Goal: Task Accomplishment & Management: Use online tool/utility

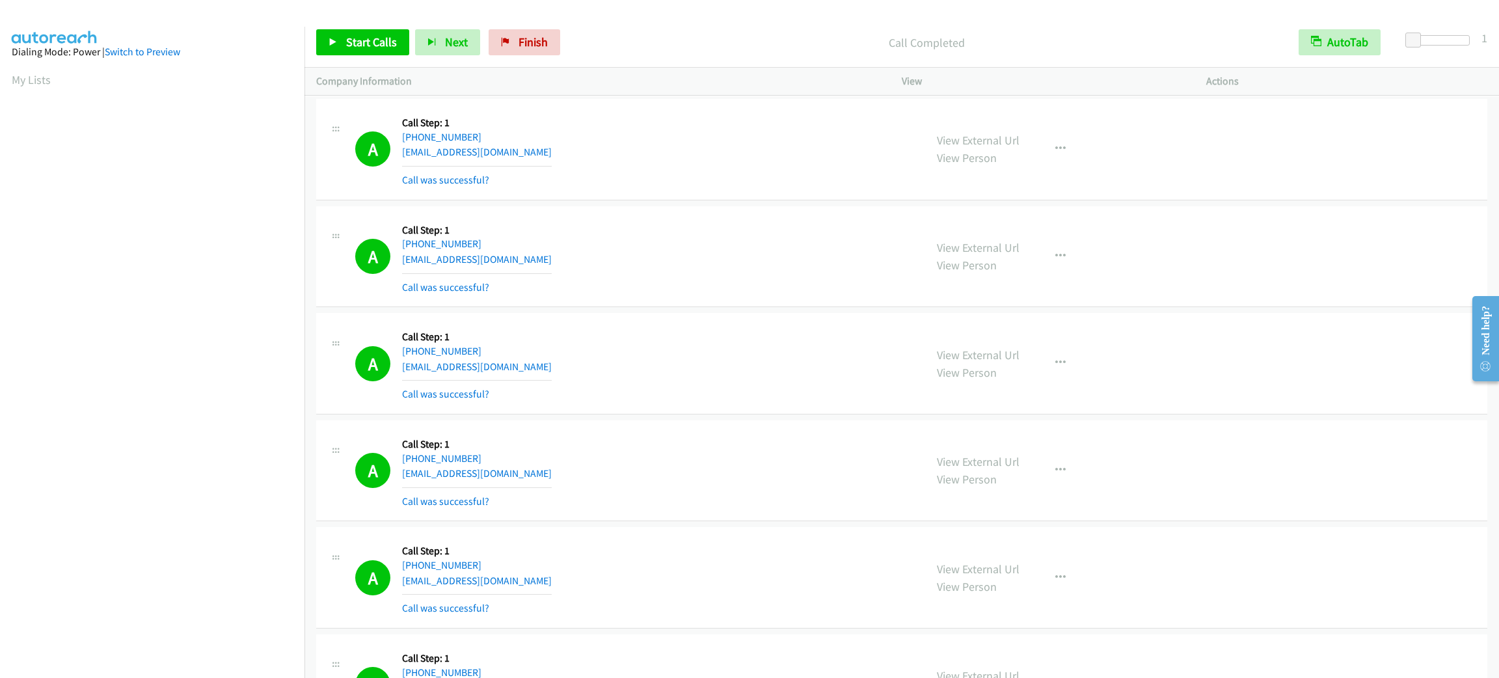
scroll to position [57, 0]
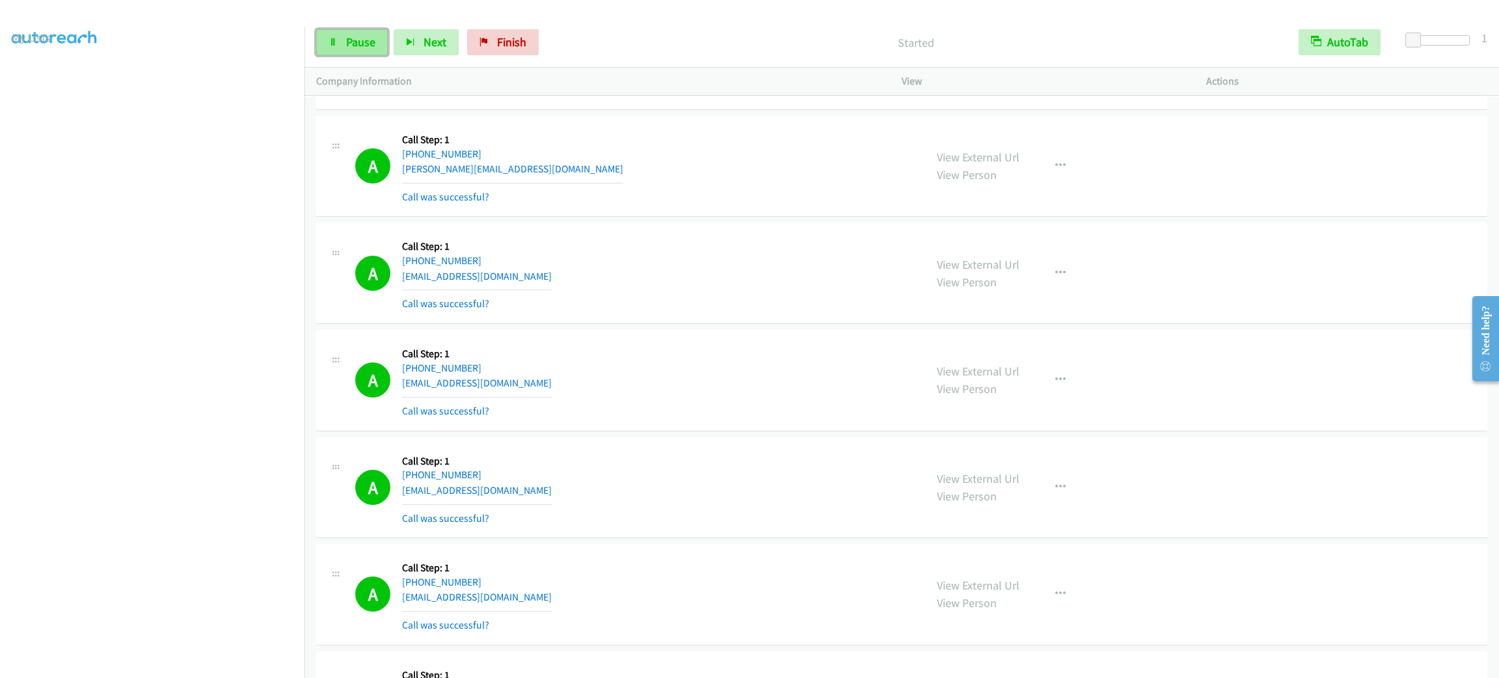
click at [343, 34] on link "Pause" at bounding box center [352, 42] width 72 height 26
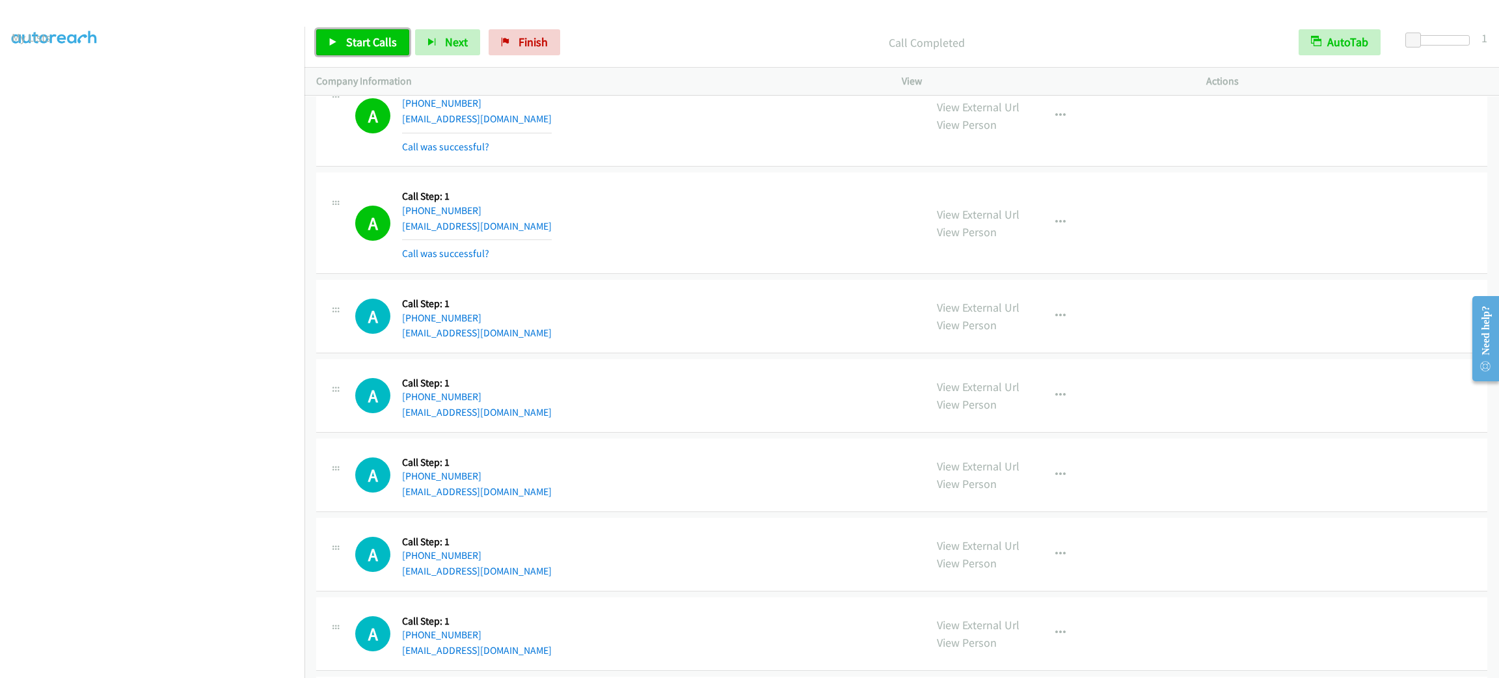
click at [392, 54] on link "Start Calls" at bounding box center [362, 42] width 93 height 26
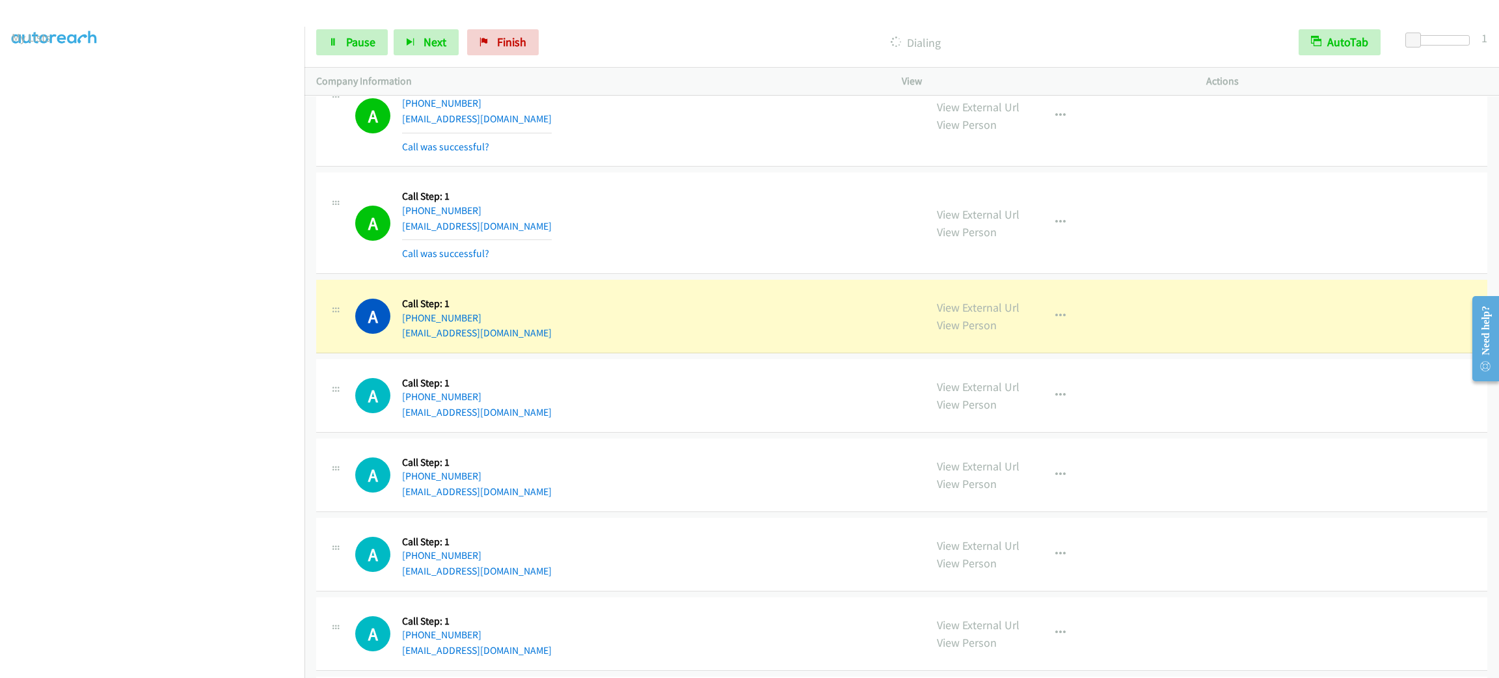
click at [637, 281] on td "A Callback Scheduled Call Step: 1 America/New_York [PHONE_NUMBER] [EMAIL_ADDRES…" at bounding box center [901, 316] width 1195 height 79
click at [724, 167] on div "A Callback Scheduled Call Step: 1 [GEOGRAPHIC_DATA]/[GEOGRAPHIC_DATA] [PHONE_NU…" at bounding box center [901, 116] width 1171 height 101
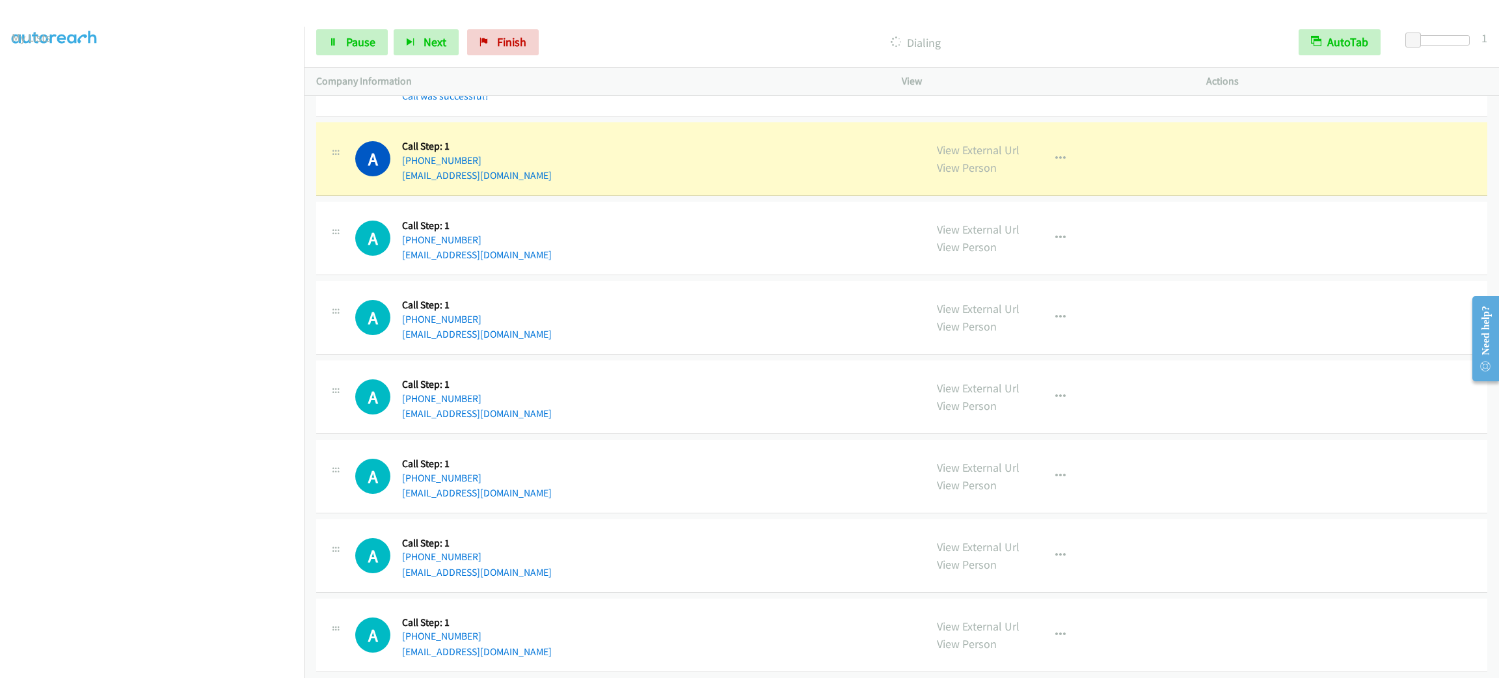
scroll to position [2342, 0]
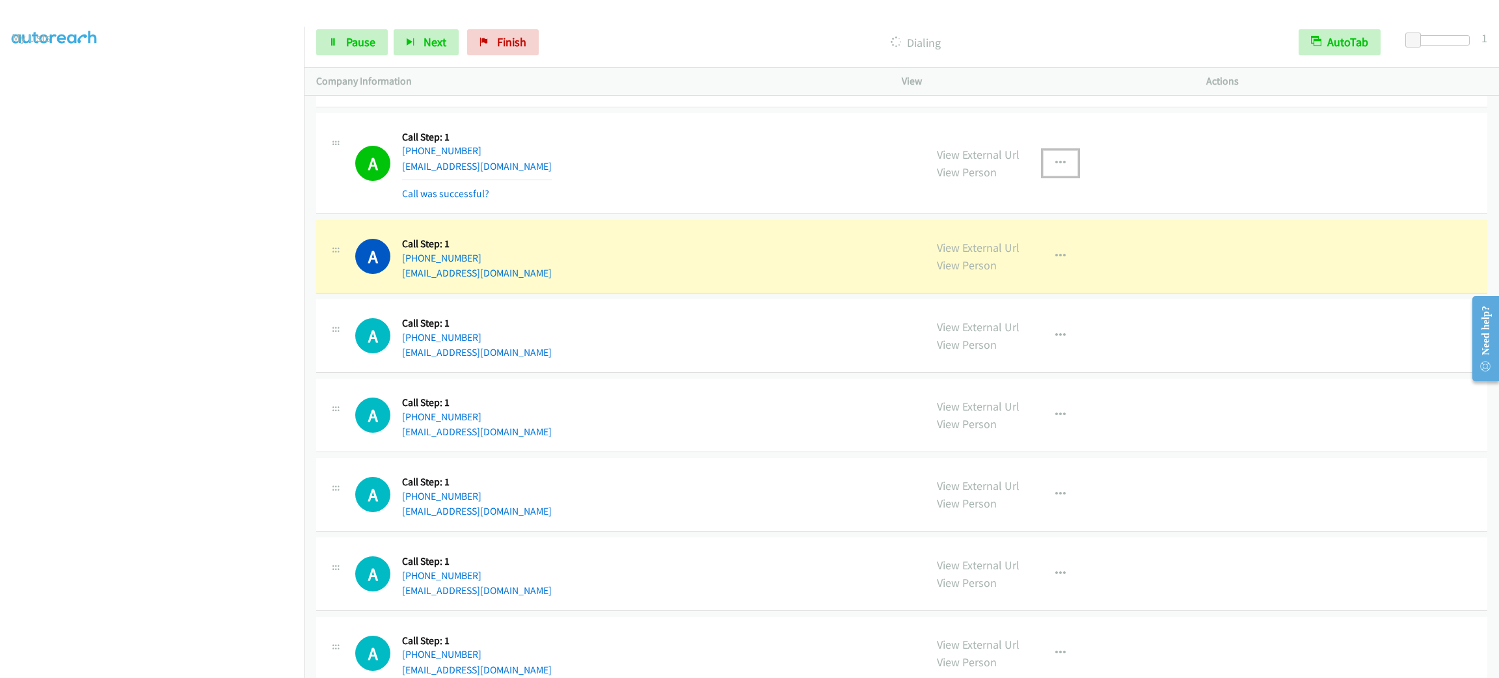
click at [1043, 168] on button "button" at bounding box center [1060, 163] width 35 height 26
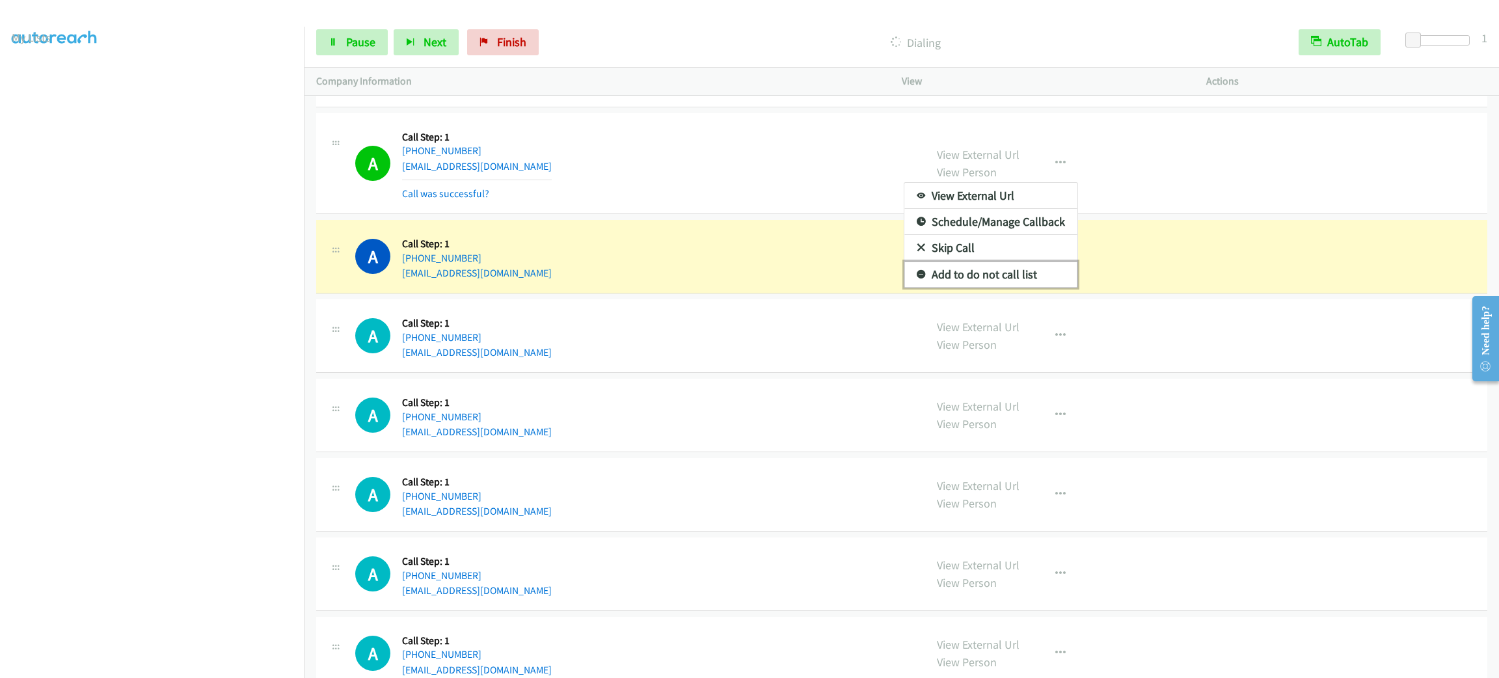
click at [1042, 277] on link "Add to do not call list" at bounding box center [990, 275] width 173 height 26
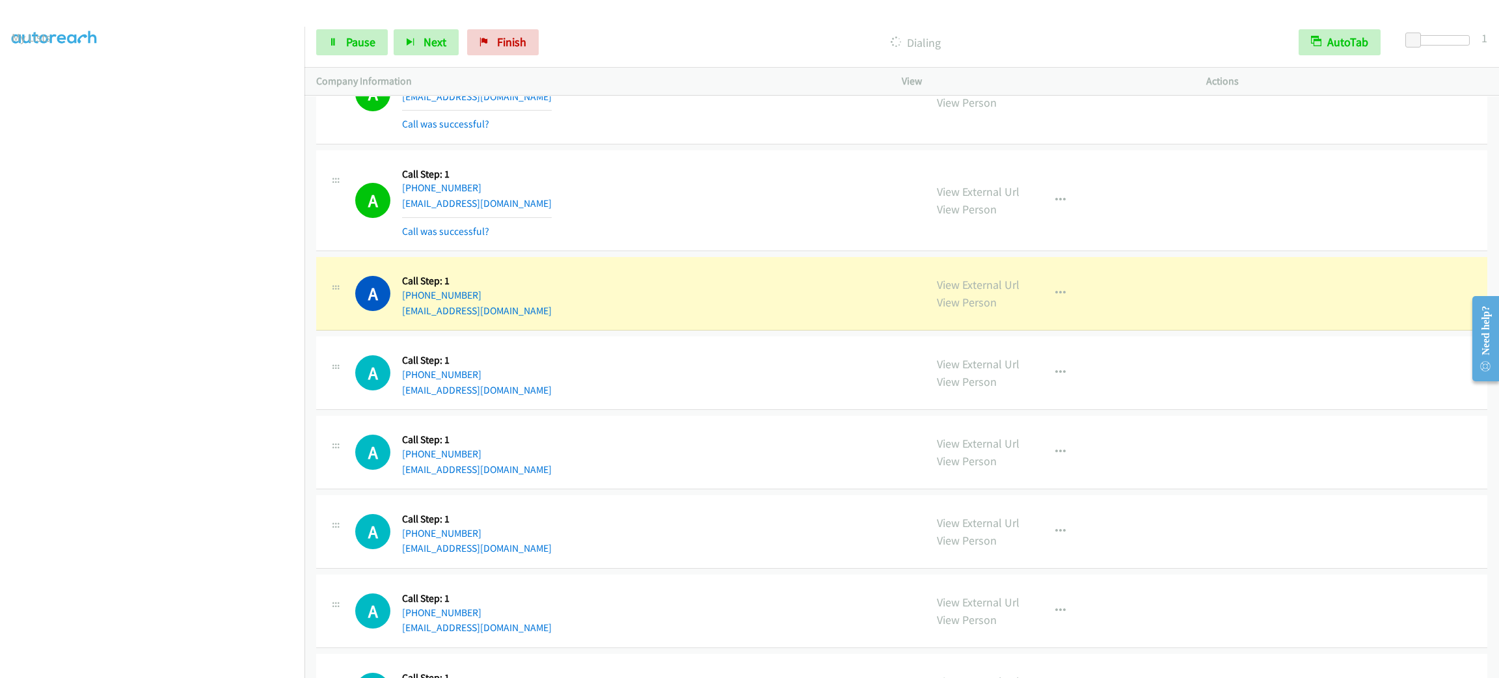
scroll to position [2928, 0]
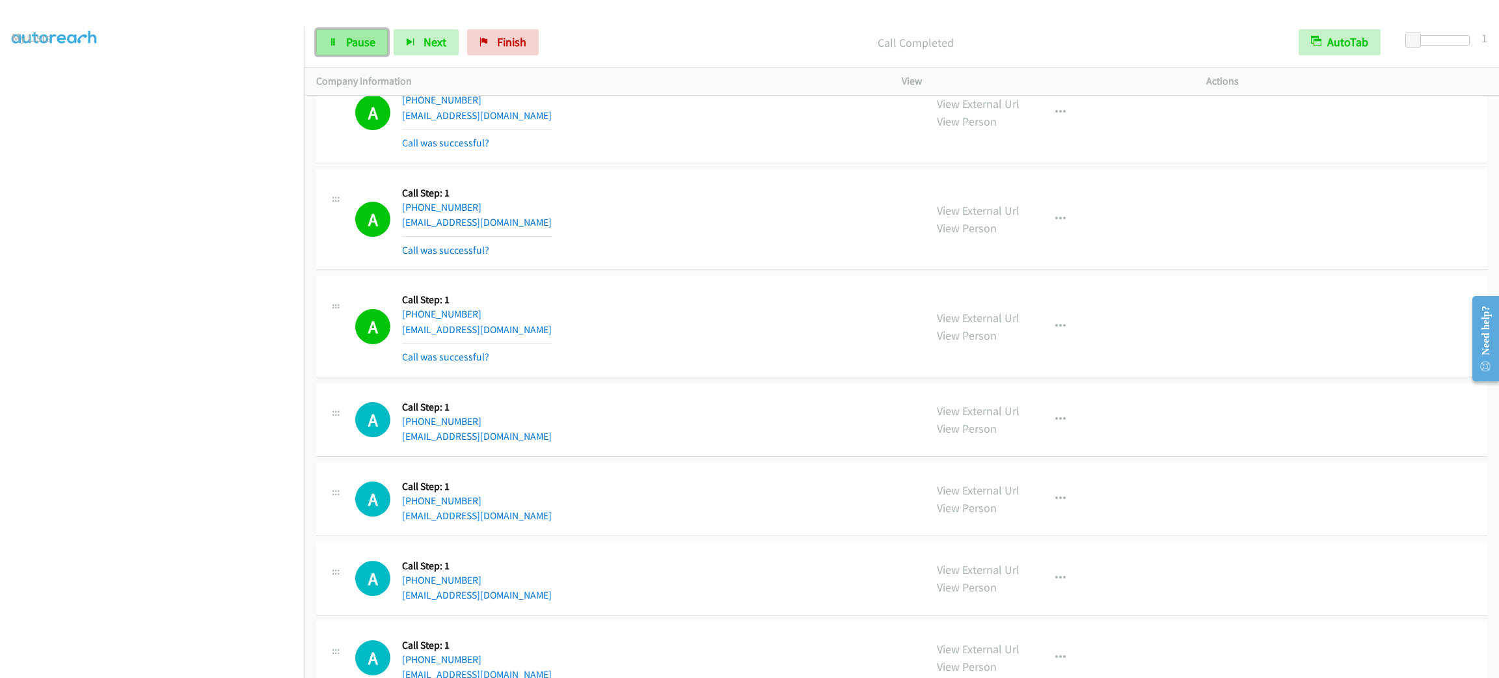
click at [369, 42] on span "Pause" at bounding box center [360, 41] width 29 height 15
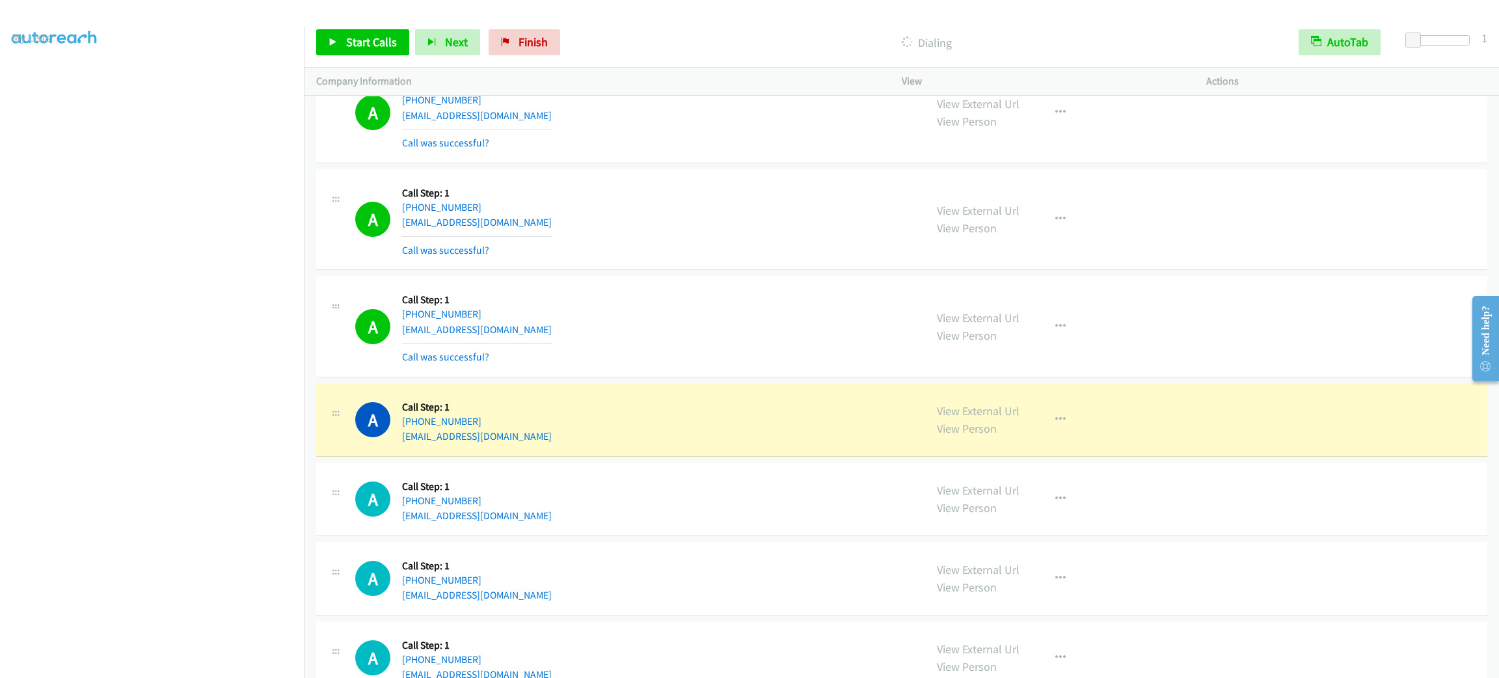
scroll to position [3123, 0]
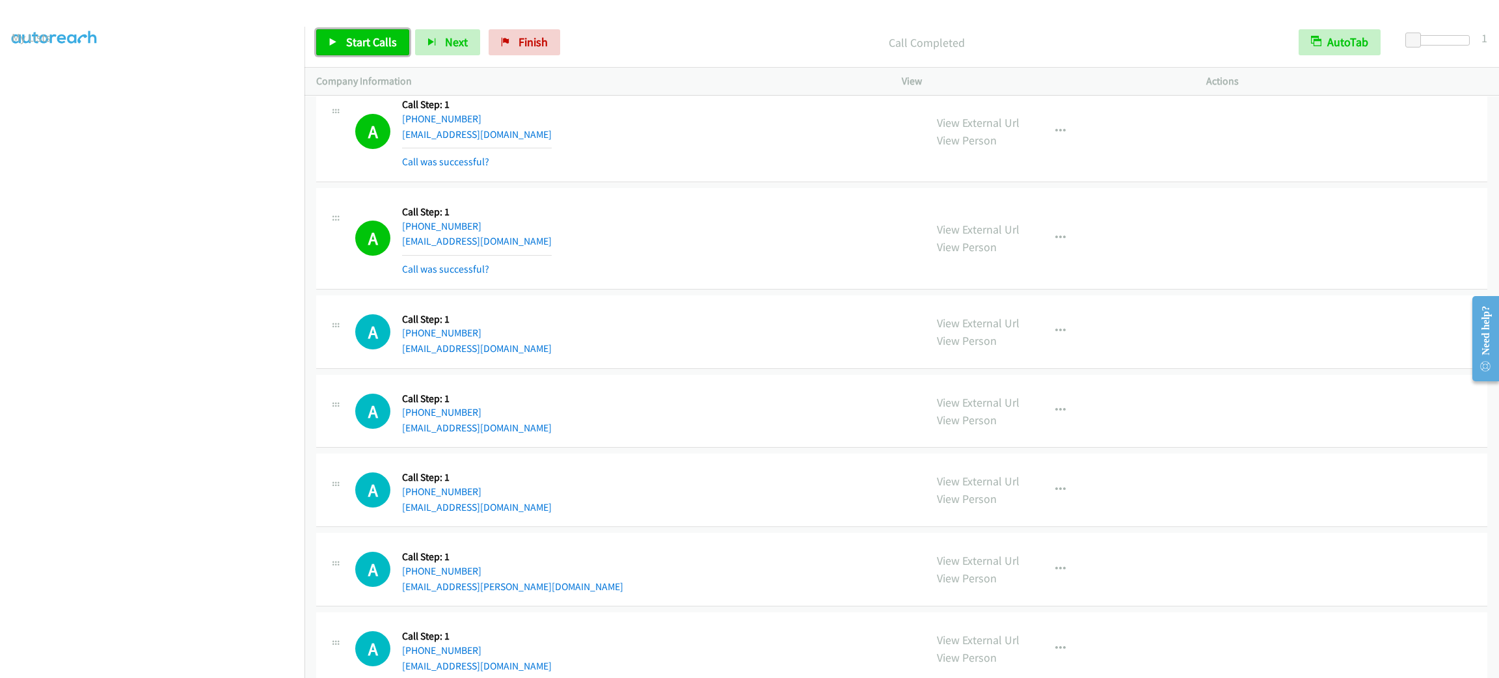
click at [364, 34] on span "Start Calls" at bounding box center [371, 41] width 51 height 15
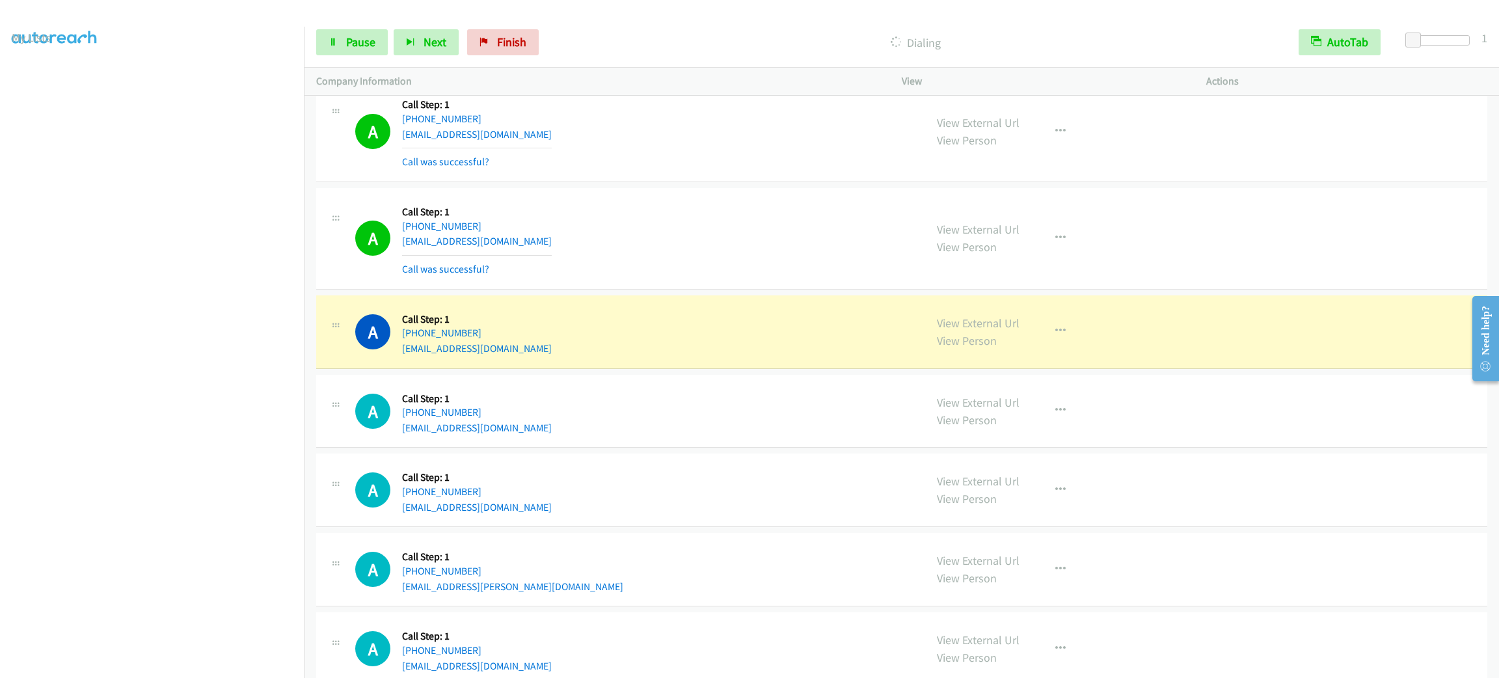
scroll to position [3221, 0]
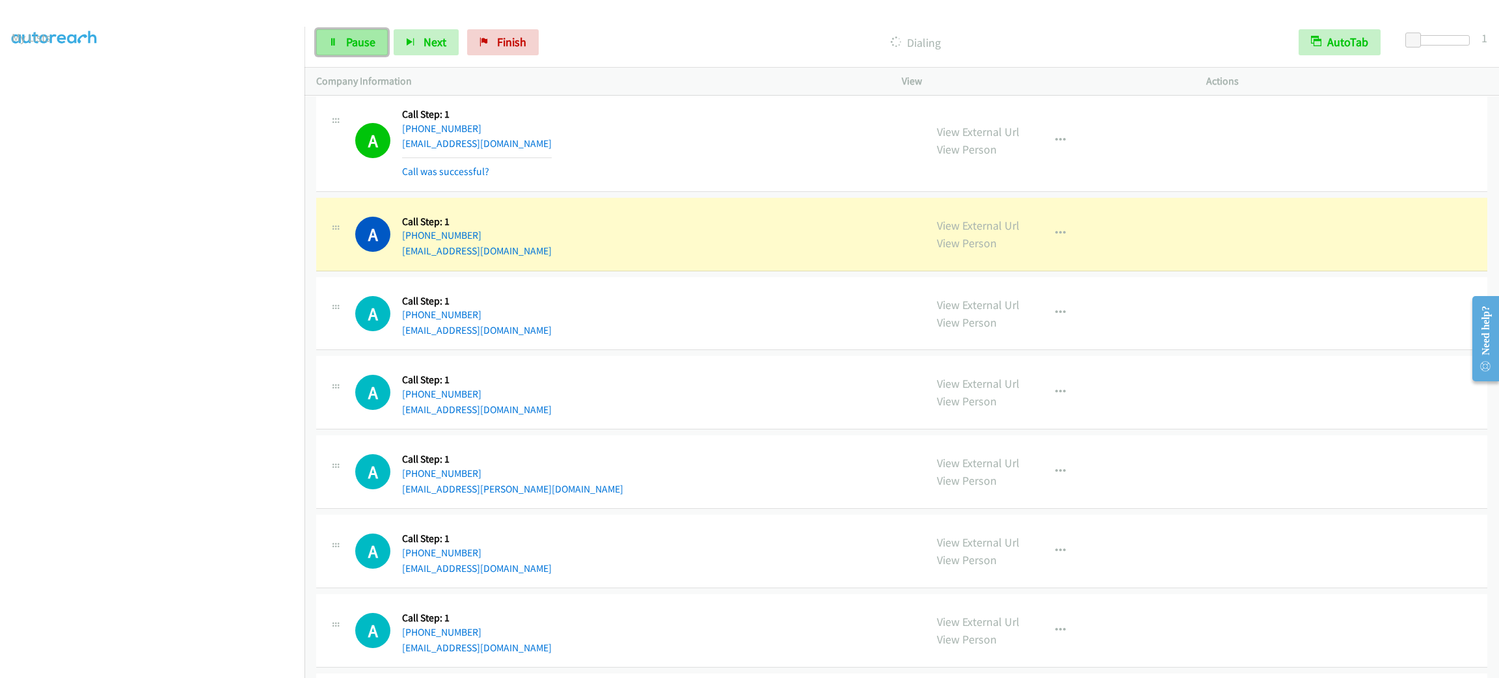
click at [349, 35] on span "Pause" at bounding box center [360, 41] width 29 height 15
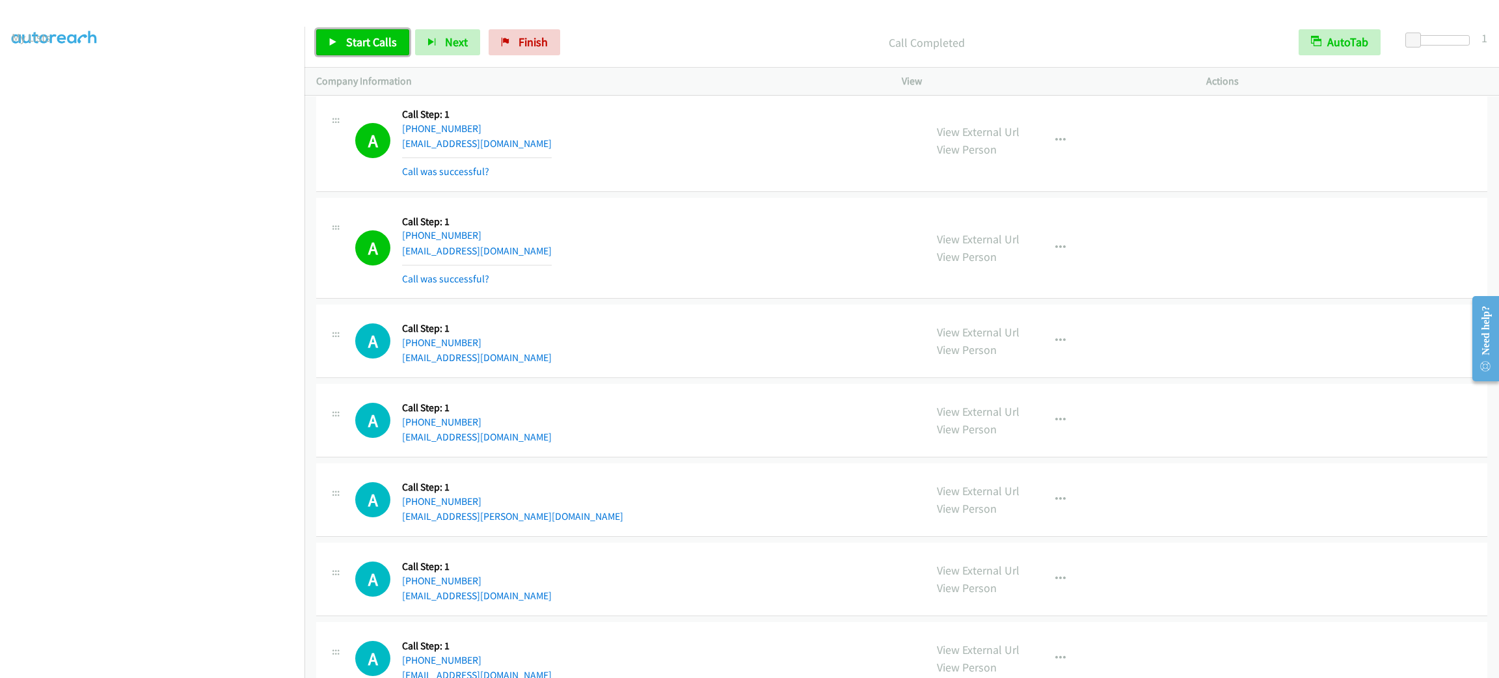
click at [380, 38] on span "Start Calls" at bounding box center [371, 41] width 51 height 15
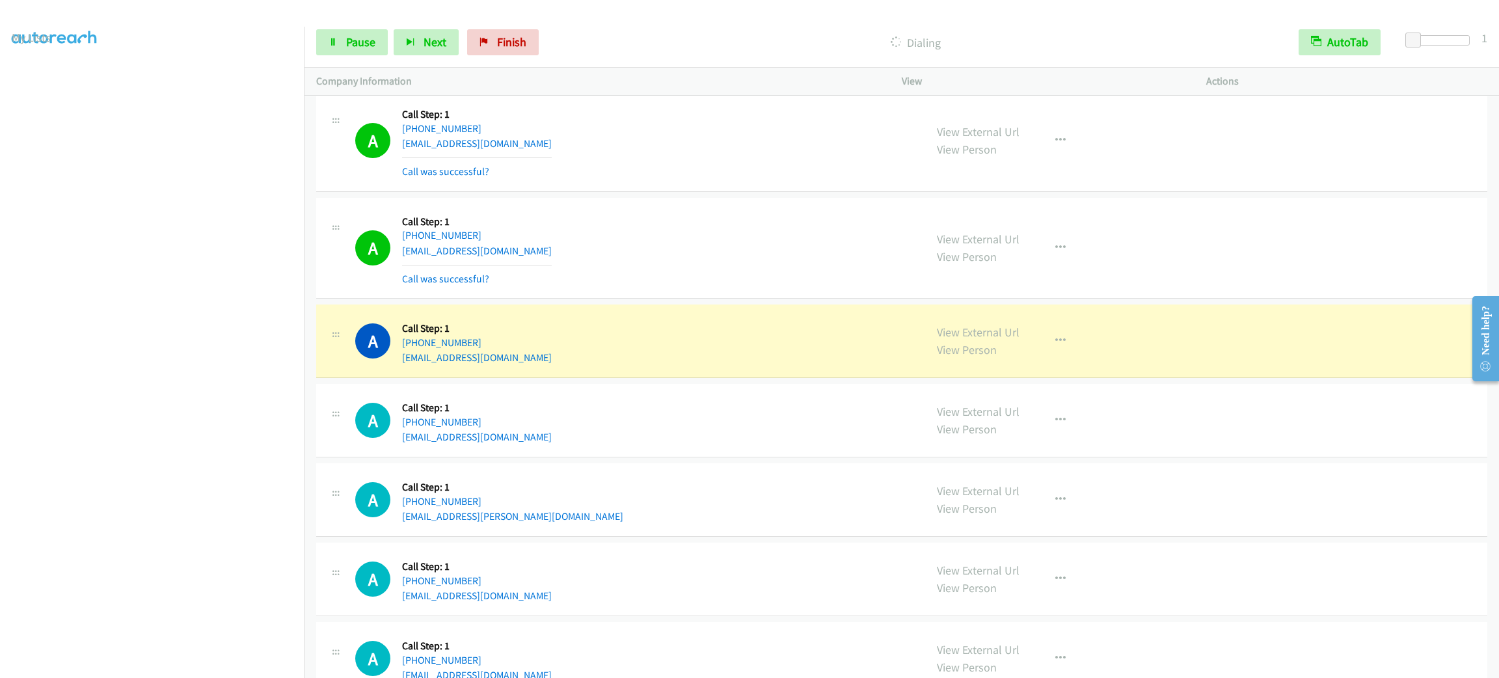
scroll to position [3318, 0]
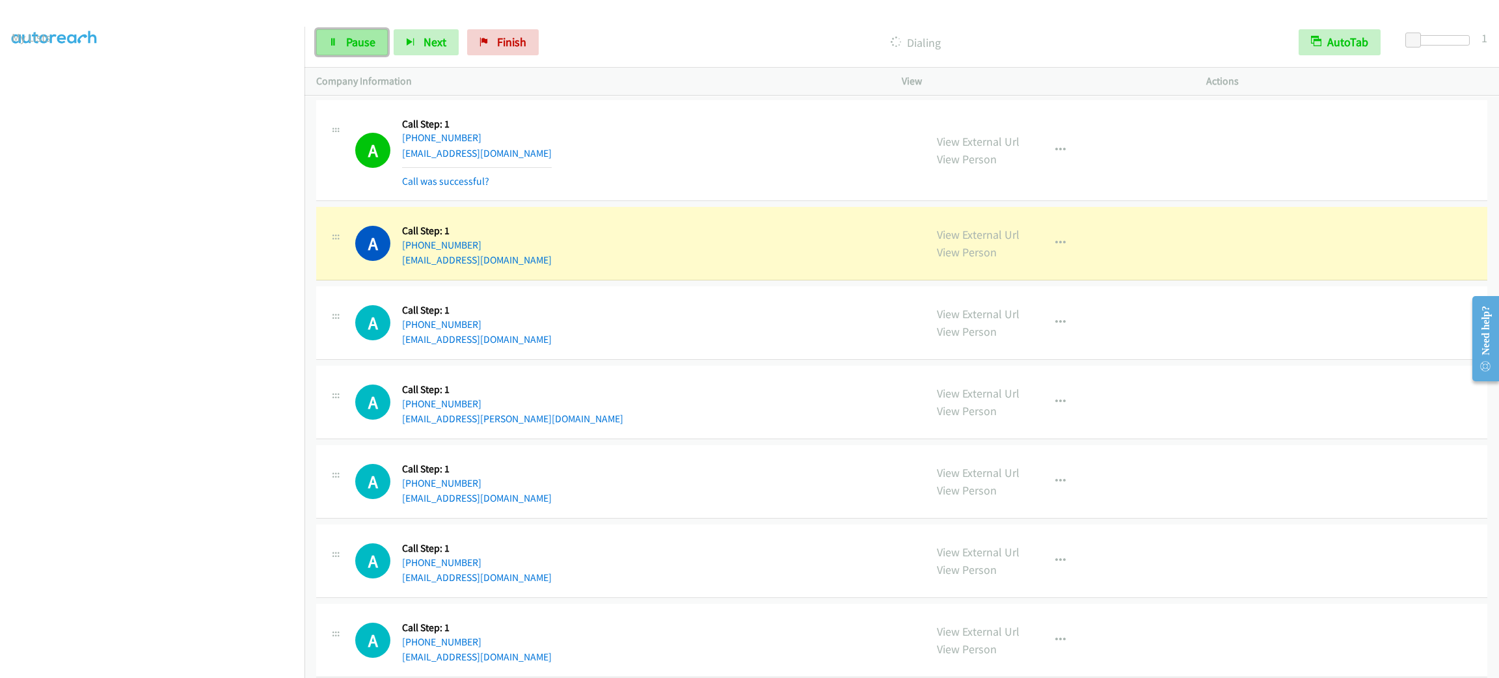
click at [379, 52] on link "Pause" at bounding box center [352, 42] width 72 height 26
